Goal: Information Seeking & Learning: Learn about a topic

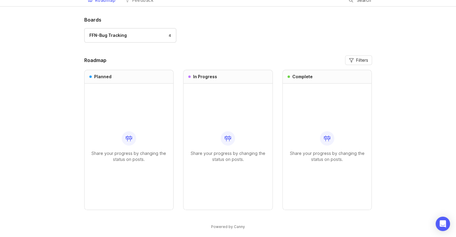
scroll to position [29, 0]
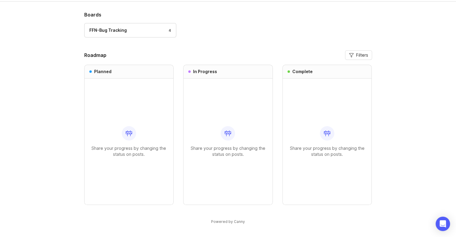
click at [133, 24] on link "FFN-Bug Tracking 4" at bounding box center [130, 30] width 92 height 14
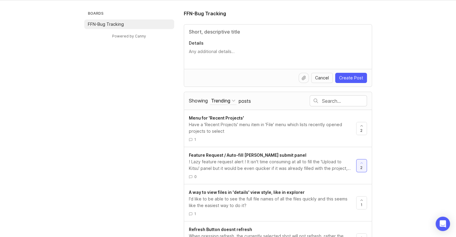
scroll to position [54, 0]
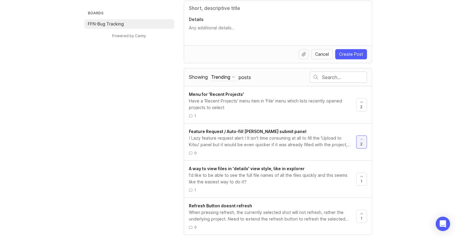
click at [257, 179] on div "I'd like to be able to see the full file names of all the files quickly and thi…" at bounding box center [270, 178] width 162 height 13
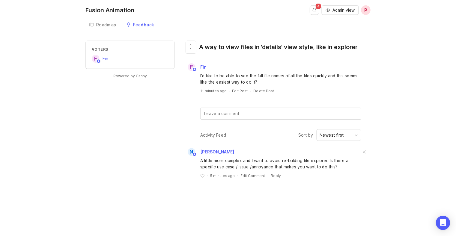
scroll to position [54, 0]
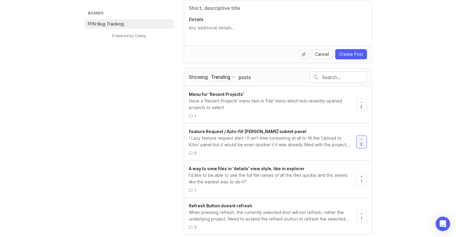
click at [238, 135] on div "! Lazy feature request alert ! It isn't time consuming at all to fill the 'Uplo…" at bounding box center [270, 141] width 162 height 13
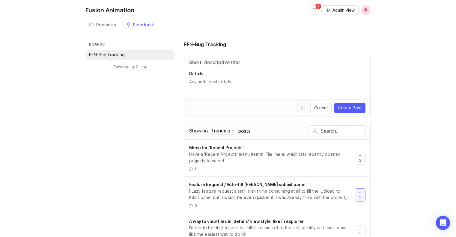
scroll to position [54, 0]
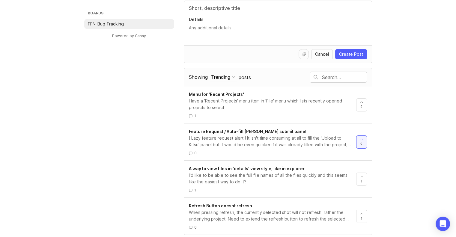
click at [276, 107] on div "Have a 'Recent Projects' menu item in 'File' menu which lists recently opened p…" at bounding box center [270, 104] width 162 height 13
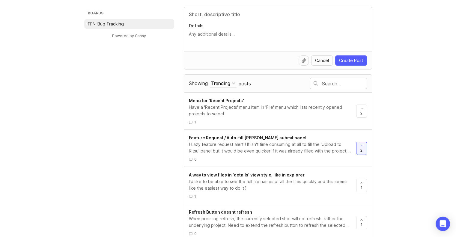
scroll to position [54, 0]
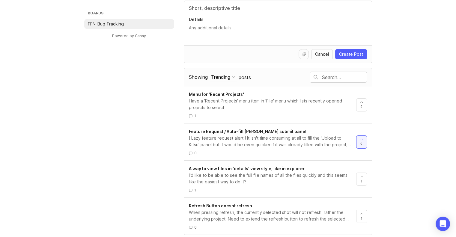
click at [286, 211] on div "When pressing refresh, the currently selected shot will not refresh, rather the…" at bounding box center [270, 215] width 162 height 13
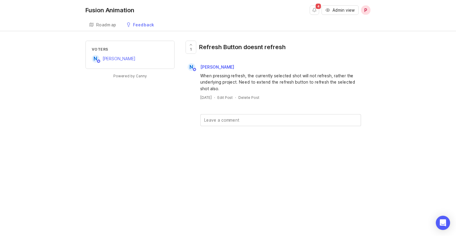
scroll to position [54, 0]
